Goal: Information Seeking & Learning: Learn about a topic

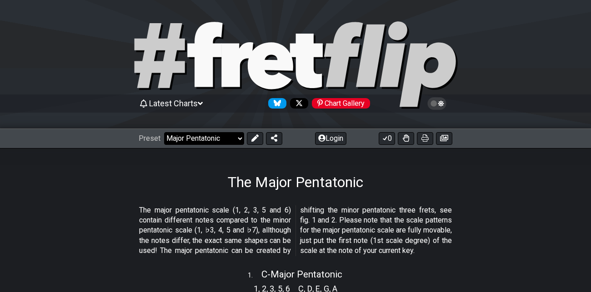
click at [227, 140] on select "Welcome to #fretflip! Initial Preset Custom Preset Minor Pentatonic Major Penta…" at bounding box center [204, 138] width 80 height 13
click at [164, 132] on select "Welcome to #fretflip! Initial Preset Custom Preset Minor Pentatonic Major Penta…" at bounding box center [204, 138] width 80 height 13
select select "/scale-degrees-and-intervals"
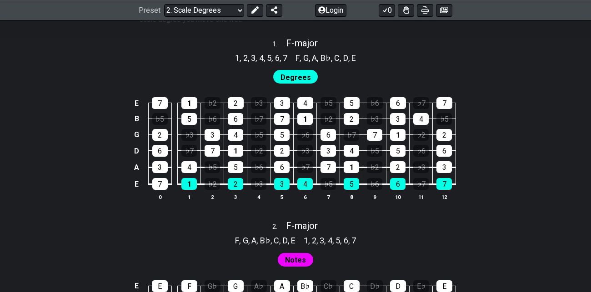
scroll to position [596, 0]
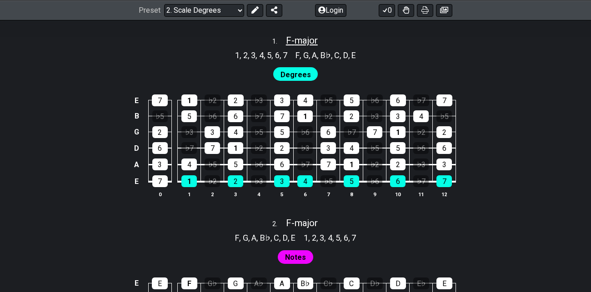
click at [302, 42] on span "F - major" at bounding box center [302, 40] width 32 height 11
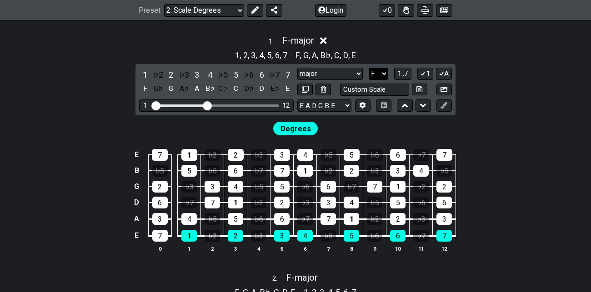
click at [384, 72] on select "A♭ A A♯ B♭ B C C♯ D♭ D D♯ E♭ E F F♯ G♭ G G♯" at bounding box center [379, 74] width 20 height 12
select select "G"
click at [369, 68] on select "A♭ A A♯ B♭ B C C♯ D♭ D D♯ E♭ E F F♯ G♭ G G♯" at bounding box center [379, 74] width 20 height 12
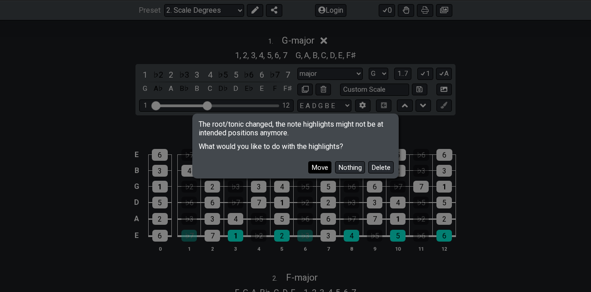
click at [321, 169] on button "Move" at bounding box center [319, 167] width 23 height 12
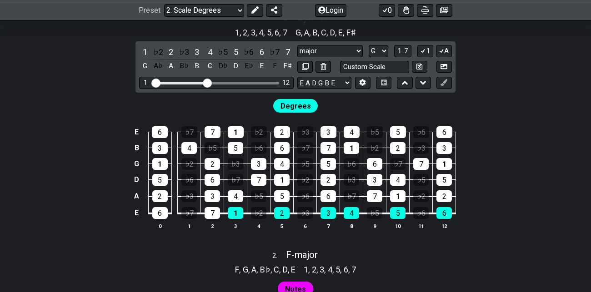
scroll to position [609, 0]
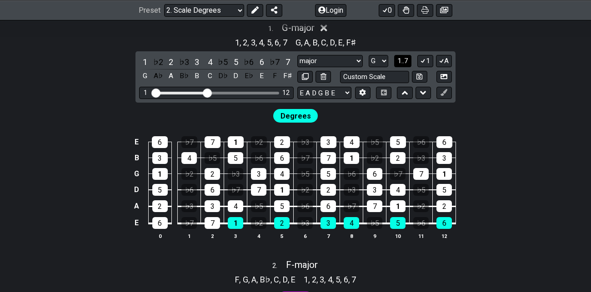
click at [403, 59] on span "1..7" at bounding box center [402, 61] width 11 height 8
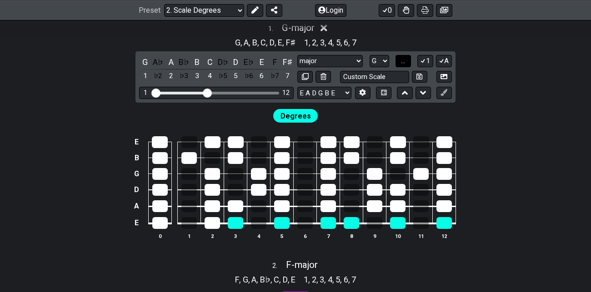
click at [403, 59] on span "..." at bounding box center [403, 61] width 4 height 8
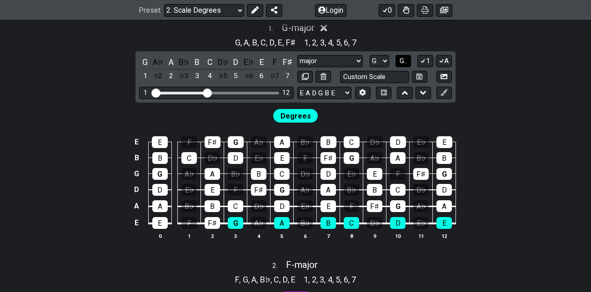
click at [403, 59] on span "G.." at bounding box center [403, 61] width 7 height 8
click at [403, 59] on span "1..7" at bounding box center [402, 61] width 11 height 8
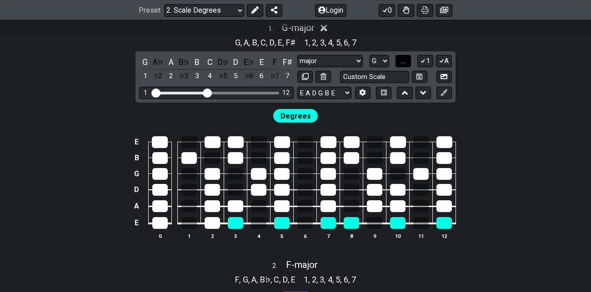
click at [403, 59] on span "..." at bounding box center [403, 61] width 4 height 8
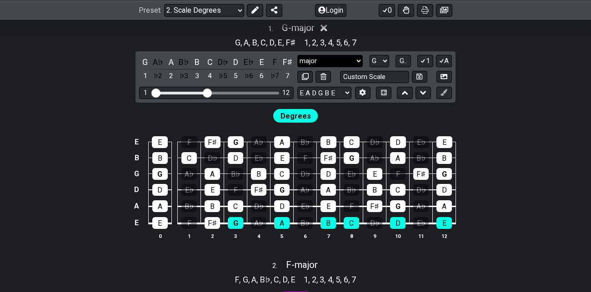
click at [350, 59] on select "major major Minor Pentatonic Major Pentatonic Minor Blues Major Blues Major / […" at bounding box center [329, 61] width 65 height 12
select select "Minor / Aeolian"
click at [297, 55] on select "major major Minor Pentatonic Major Pentatonic Minor Blues Major Blues Major / […" at bounding box center [329, 61] width 65 height 12
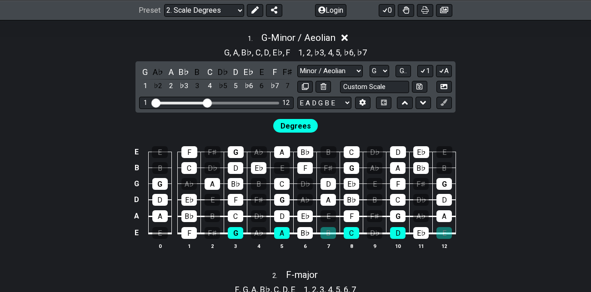
scroll to position [597, 0]
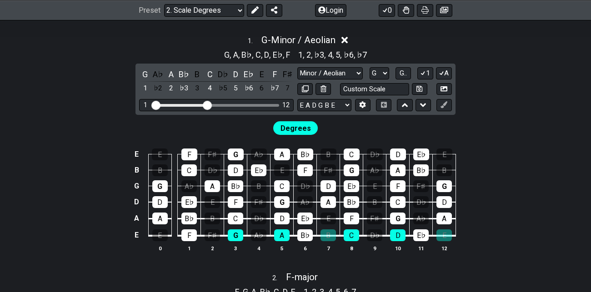
click at [299, 127] on span "Degrees" at bounding box center [296, 128] width 30 height 13
click at [443, 101] on icon at bounding box center [444, 104] width 7 height 7
click at [254, 10] on icon at bounding box center [255, 9] width 7 height 7
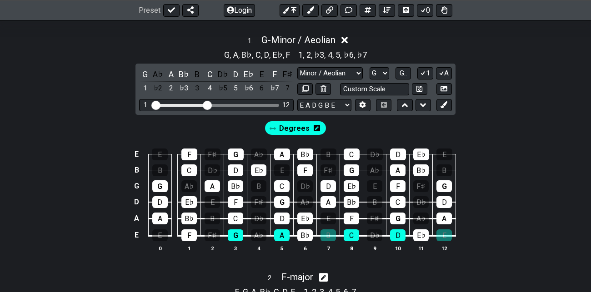
click at [289, 126] on span "Degrees" at bounding box center [294, 128] width 30 height 13
click at [182, 72] on div "B♭" at bounding box center [184, 74] width 12 height 12
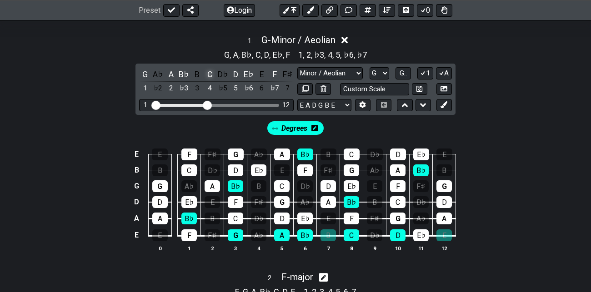
click at [209, 71] on div "C" at bounding box center [210, 74] width 12 height 12
click at [235, 71] on div "D" at bounding box center [236, 74] width 12 height 12
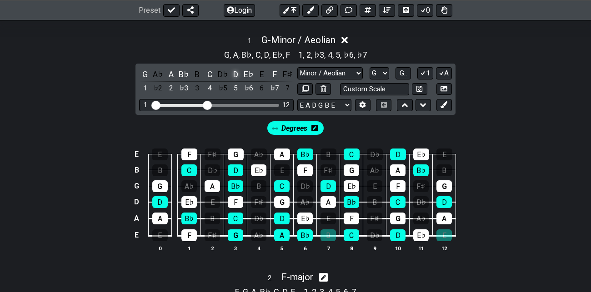
click at [235, 71] on div "D" at bounding box center [236, 74] width 12 height 12
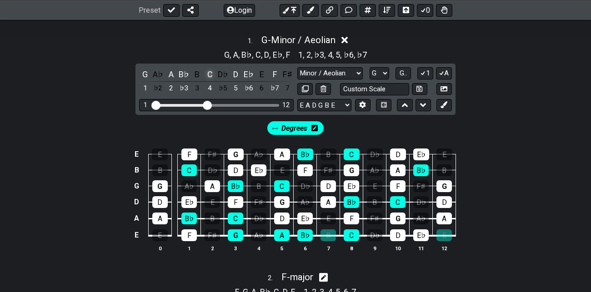
click at [210, 70] on div "C" at bounding box center [210, 74] width 12 height 12
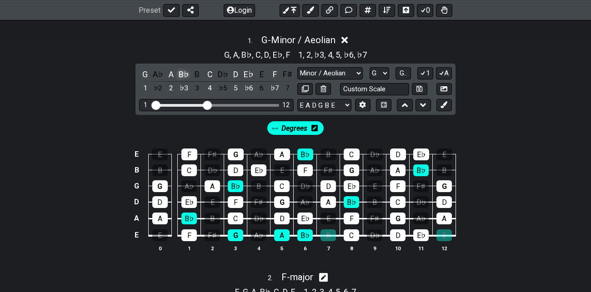
click at [179, 69] on div "B♭" at bounding box center [184, 74] width 12 height 12
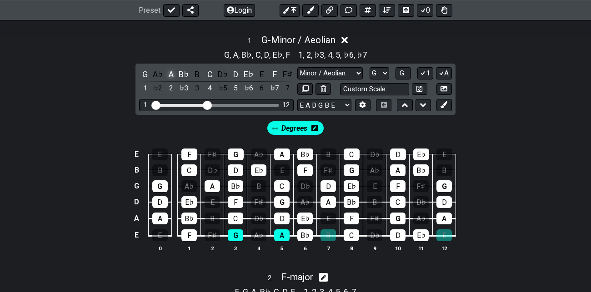
click at [170, 70] on div "A" at bounding box center [171, 74] width 12 height 12
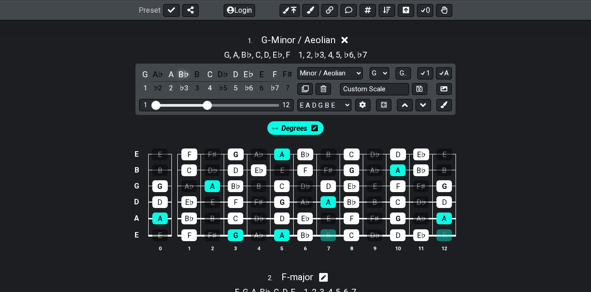
click at [183, 72] on div "B♭" at bounding box center [184, 74] width 12 height 12
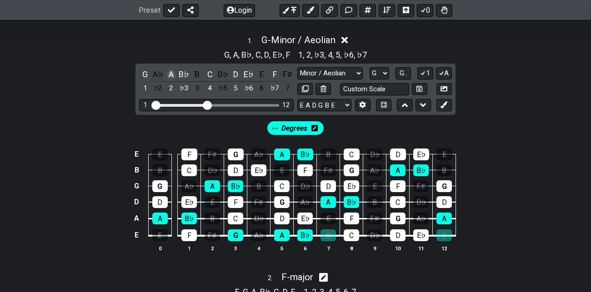
click at [170, 72] on div "A" at bounding box center [171, 74] width 12 height 12
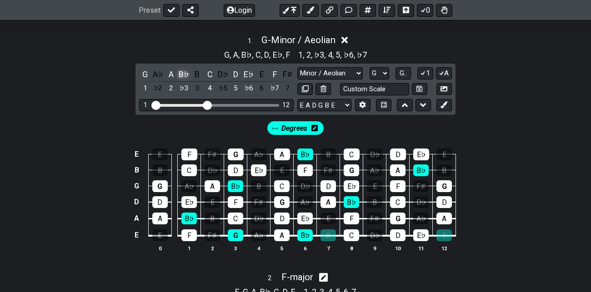
click at [184, 70] on div "B♭" at bounding box center [184, 74] width 12 height 12
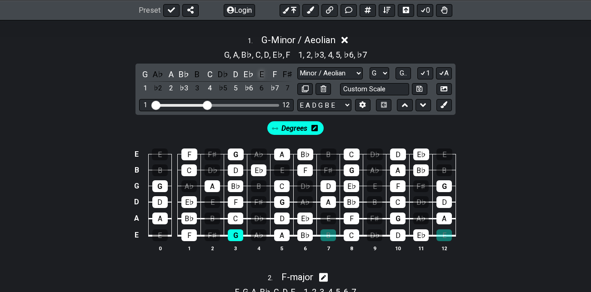
click at [261, 70] on div "E" at bounding box center [262, 74] width 12 height 12
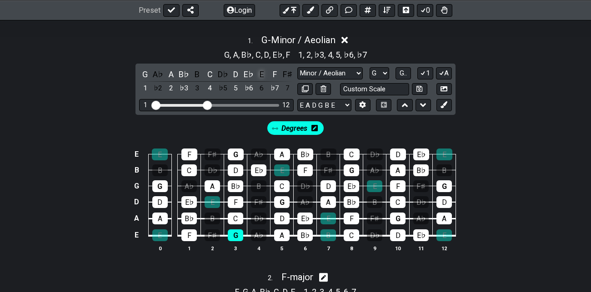
click at [261, 70] on div "E" at bounding box center [262, 74] width 12 height 12
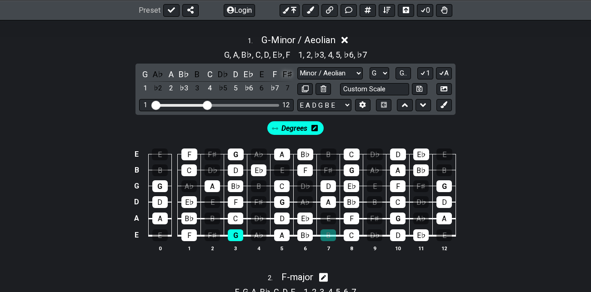
click at [286, 72] on div "F♯" at bounding box center [288, 74] width 12 height 12
click at [196, 69] on div "B" at bounding box center [197, 74] width 12 height 12
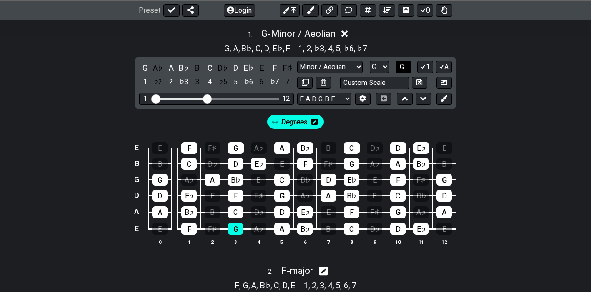
click at [405, 65] on span "G.." at bounding box center [403, 67] width 7 height 8
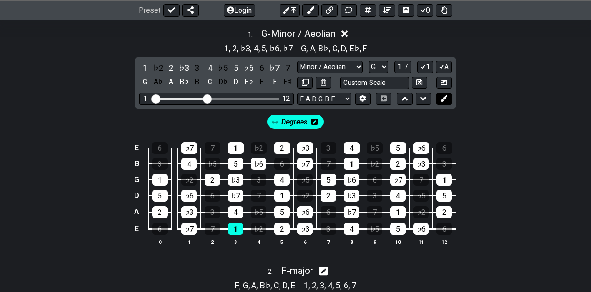
click at [446, 95] on icon at bounding box center [444, 98] width 7 height 7
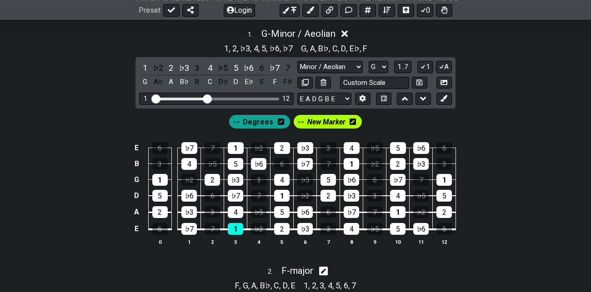
click at [267, 120] on span "Degrees" at bounding box center [258, 122] width 30 height 13
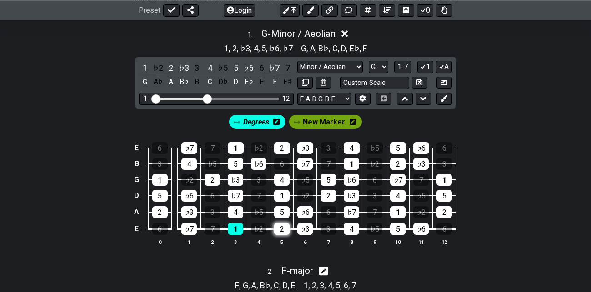
click at [282, 230] on div "2" at bounding box center [281, 229] width 15 height 12
click at [186, 210] on div "♭3" at bounding box center [188, 212] width 15 height 12
click at [236, 209] on div "4" at bounding box center [235, 212] width 15 height 12
click at [333, 118] on span "New Marker" at bounding box center [324, 122] width 42 height 13
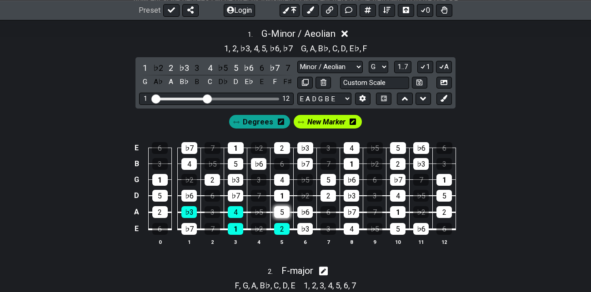
click at [282, 209] on div "5" at bounding box center [281, 212] width 15 height 12
click at [187, 192] on div "♭6" at bounding box center [188, 196] width 15 height 12
click at [238, 195] on div "♭7" at bounding box center [235, 196] width 15 height 12
click at [282, 192] on div "1" at bounding box center [281, 196] width 15 height 12
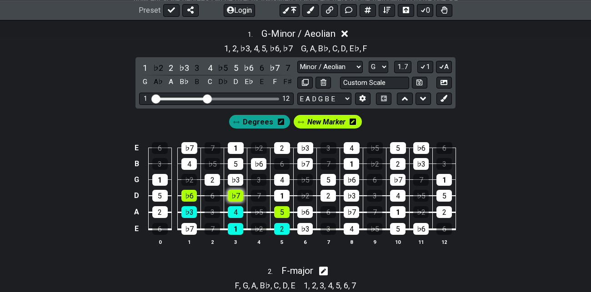
click at [234, 196] on div "♭7" at bounding box center [235, 196] width 15 height 12
click at [191, 191] on div "♭6" at bounding box center [188, 196] width 15 height 12
click at [305, 211] on div "♭6" at bounding box center [304, 212] width 15 height 12
click at [350, 208] on div "♭7" at bounding box center [351, 212] width 15 height 12
click at [188, 227] on div "♭7" at bounding box center [188, 229] width 15 height 12
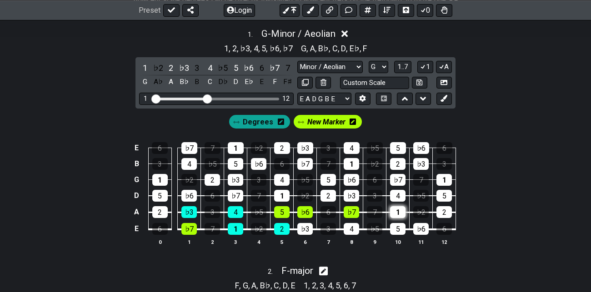
click at [398, 212] on div "1" at bounding box center [397, 212] width 15 height 12
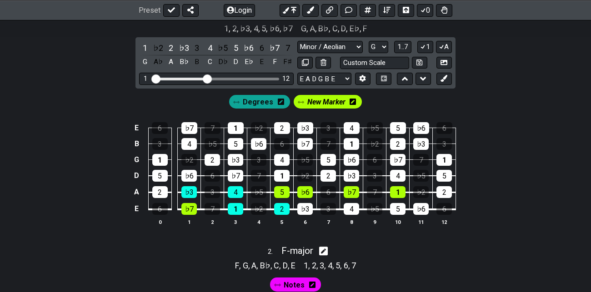
scroll to position [627, 0]
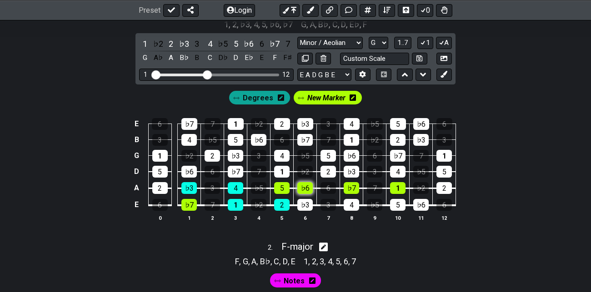
click at [306, 186] on div "♭6" at bounding box center [304, 188] width 15 height 12
click at [353, 186] on div "♭7" at bounding box center [351, 188] width 15 height 12
click at [397, 188] on div "1" at bounding box center [397, 188] width 15 height 12
click at [283, 187] on div "5" at bounding box center [281, 188] width 15 height 12
click at [326, 95] on span "New Marker" at bounding box center [326, 97] width 38 height 13
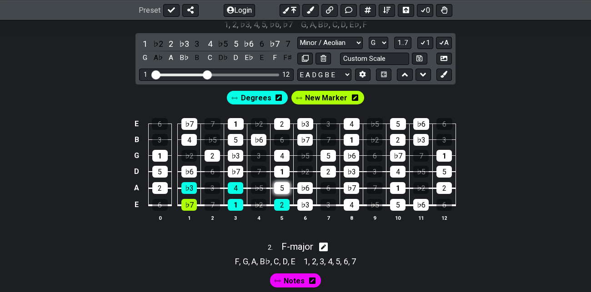
click at [287, 187] on div "5" at bounding box center [281, 188] width 15 height 12
click at [281, 185] on div "5" at bounding box center [281, 188] width 15 height 12
click at [317, 96] on span "New Marker" at bounding box center [326, 97] width 42 height 13
click at [282, 184] on div "5" at bounding box center [281, 188] width 15 height 12
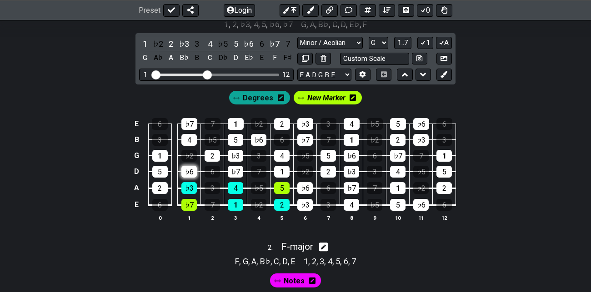
click at [190, 169] on div "♭6" at bounding box center [188, 172] width 15 height 12
click at [236, 169] on div "♭7" at bounding box center [235, 172] width 15 height 12
click at [276, 169] on div "1" at bounding box center [281, 172] width 15 height 12
click at [262, 94] on span "Degrees" at bounding box center [258, 97] width 30 height 13
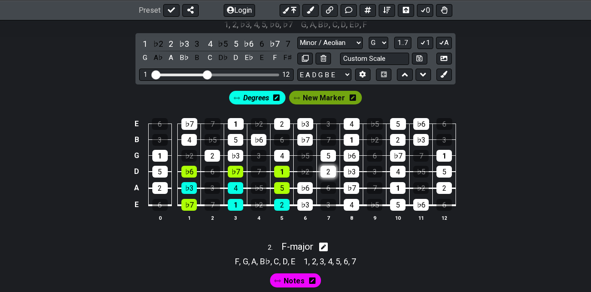
click at [329, 167] on div "2" at bounding box center [328, 172] width 15 height 12
click at [233, 154] on div "♭3" at bounding box center [235, 156] width 15 height 12
click at [281, 153] on div "4" at bounding box center [281, 156] width 15 height 12
click at [331, 153] on div "5" at bounding box center [328, 156] width 15 height 12
click at [401, 40] on span "1..7" at bounding box center [402, 43] width 11 height 8
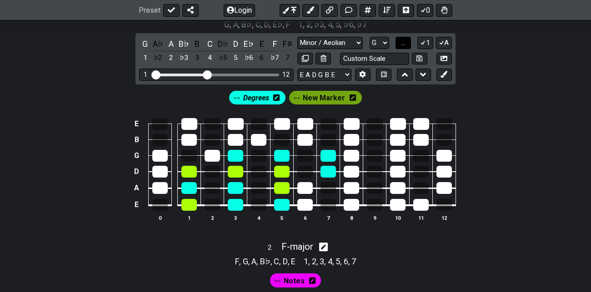
click at [401, 40] on span "..." at bounding box center [403, 43] width 4 height 8
